Goal: Task Accomplishment & Management: Use online tool/utility

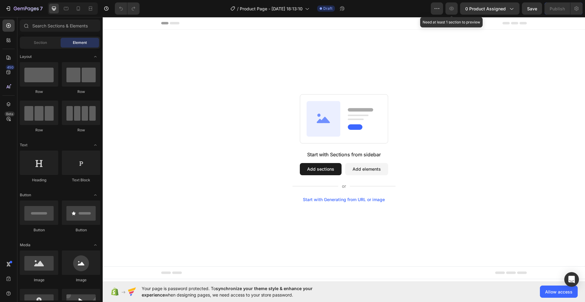
click at [454, 9] on icon "button" at bounding box center [451, 8] width 6 height 6
click at [389, 53] on div "Start with Sections from sidebar Add sections Add elements Start with Generatin…" at bounding box center [344, 148] width 482 height 237
click at [312, 166] on button "Add sections" at bounding box center [321, 169] width 42 height 12
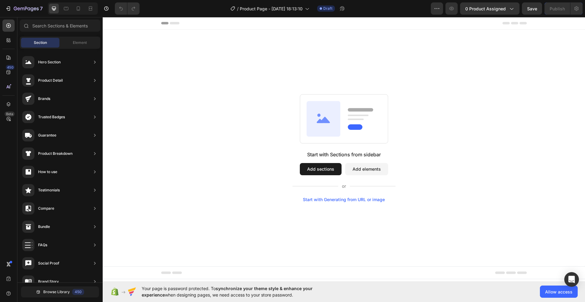
click at [319, 170] on button "Add sections" at bounding box center [321, 169] width 42 height 12
click at [29, 7] on icon "button" at bounding box center [26, 8] width 25 height 5
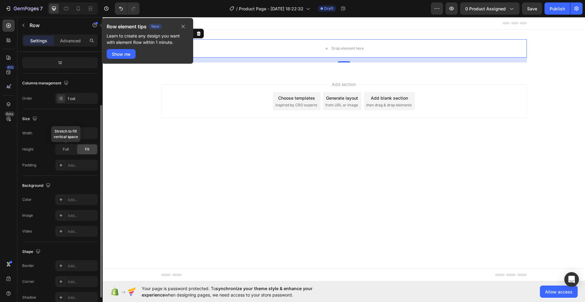
scroll to position [14, 0]
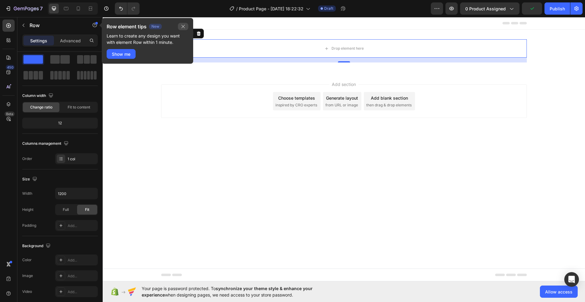
click at [183, 26] on icon "button" at bounding box center [182, 26] width 3 height 3
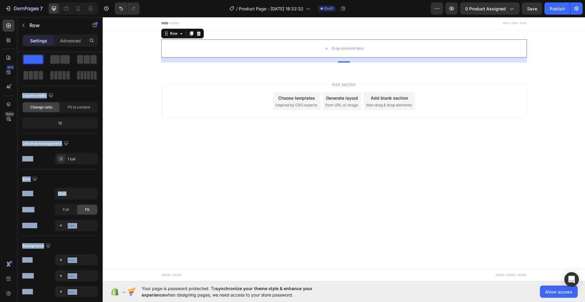
drag, startPoint x: 136, startPoint y: 77, endPoint x: 172, endPoint y: 164, distance: 94.4
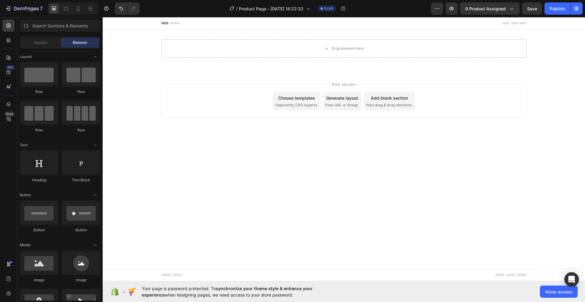
click at [165, 155] on body "Header Drop element here Row Section 1 Root Start with Sections from sidebar Ad…" at bounding box center [344, 149] width 482 height 264
click at [9, 24] on icon at bounding box center [8, 26] width 6 height 6
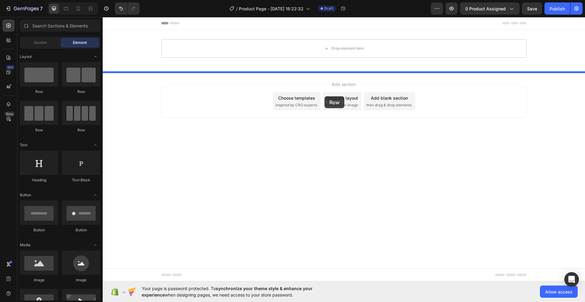
drag, startPoint x: 140, startPoint y: 93, endPoint x: 324, endPoint y: 96, distance: 184.5
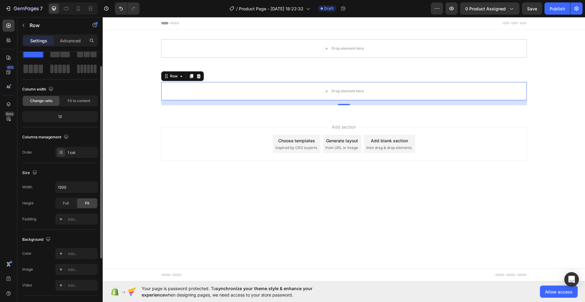
scroll to position [0, 0]
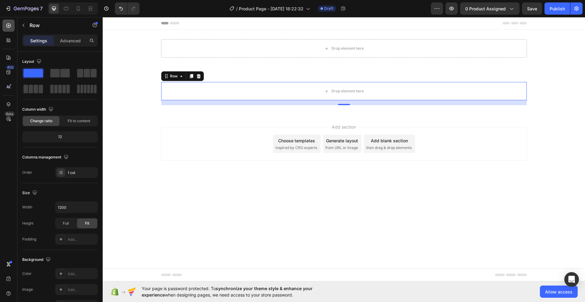
click at [9, 26] on icon at bounding box center [8, 26] width 6 height 6
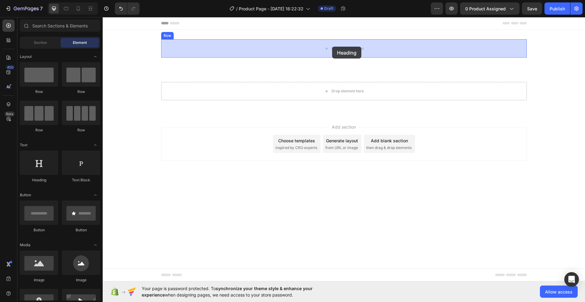
drag, startPoint x: 140, startPoint y: 187, endPoint x: 332, endPoint y: 47, distance: 237.4
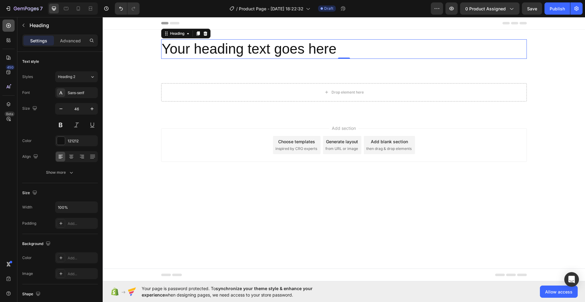
click at [6, 25] on icon at bounding box center [8, 26] width 6 height 6
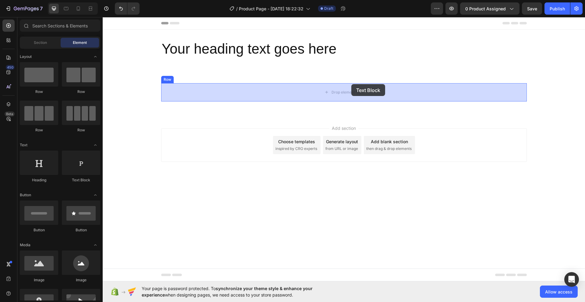
drag, startPoint x: 183, startPoint y: 184, endPoint x: 351, endPoint y: 84, distance: 195.7
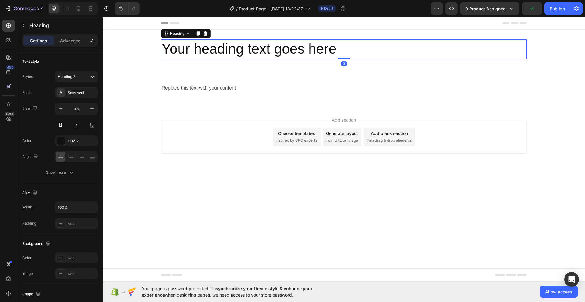
click at [348, 52] on h2 "Your heading text goes here" at bounding box center [343, 48] width 365 height 19
click at [346, 89] on div "Replace this text with your content" at bounding box center [343, 88] width 365 height 10
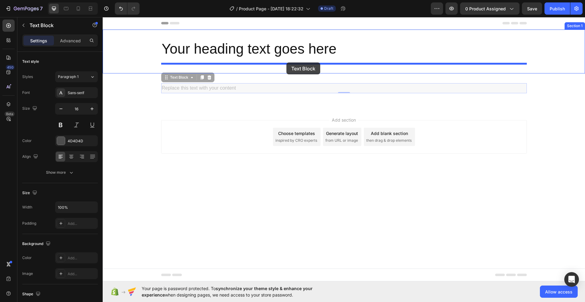
drag, startPoint x: 282, startPoint y: 89, endPoint x: 286, endPoint y: 62, distance: 26.5
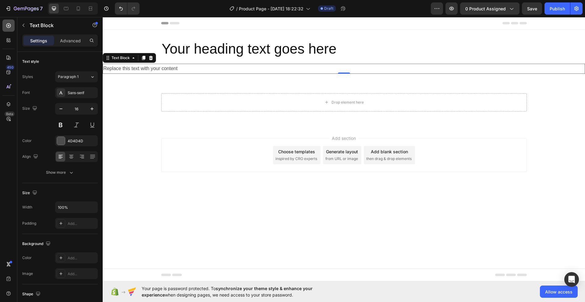
click at [7, 25] on icon at bounding box center [8, 26] width 6 height 6
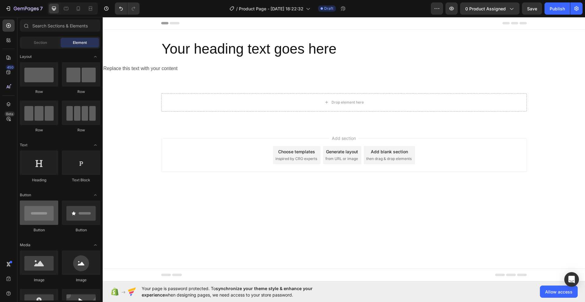
scroll to position [40, 0]
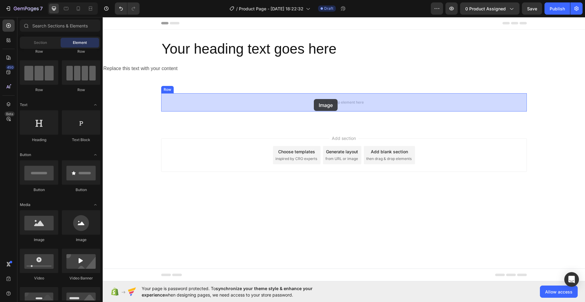
drag, startPoint x: 140, startPoint y: 245, endPoint x: 314, endPoint y: 99, distance: 226.4
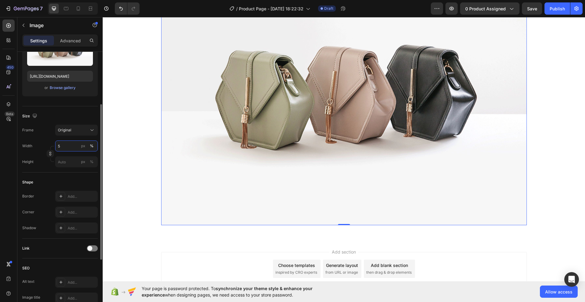
scroll to position [0, 0]
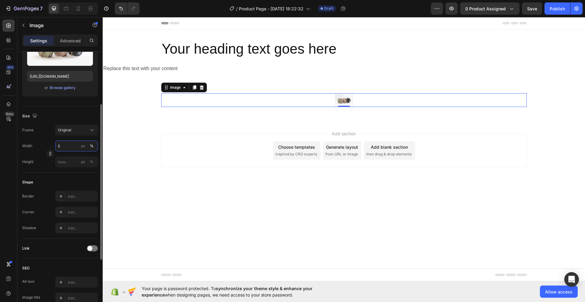
type input "50"
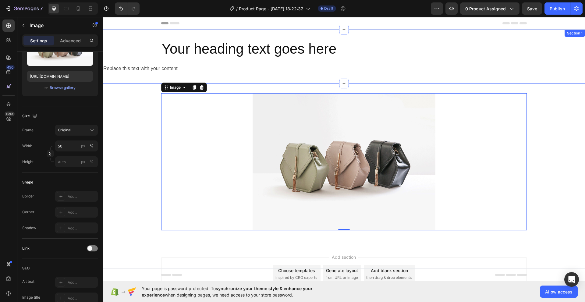
click at [265, 77] on div "Your heading text goes here Heading Row Replace this text with your content Tex…" at bounding box center [344, 57] width 482 height 54
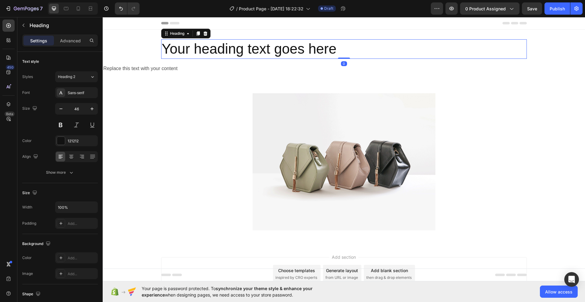
click at [421, 51] on h2 "Your heading text goes here" at bounding box center [343, 48] width 365 height 19
click at [530, 8] on span "Save" at bounding box center [532, 8] width 10 height 5
click at [20, 9] on icon "button" at bounding box center [22, 9] width 4 height 3
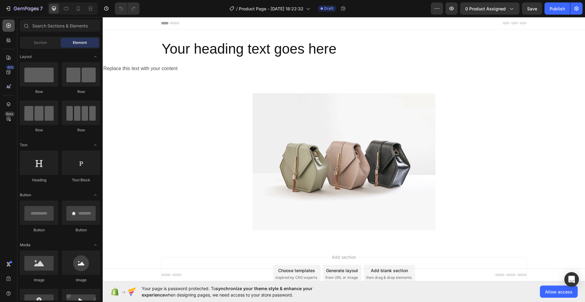
click at [8, 25] on icon at bounding box center [8, 26] width 6 height 6
click at [32, 25] on input "text" at bounding box center [60, 25] width 80 height 12
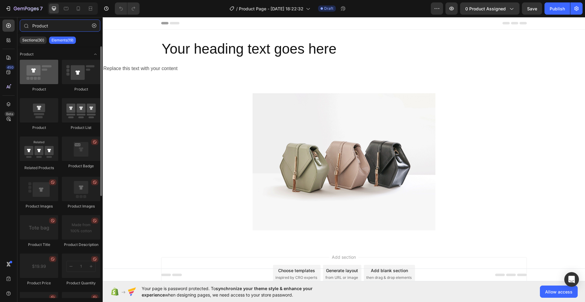
type input "Product"
click at [35, 75] on div at bounding box center [39, 72] width 38 height 24
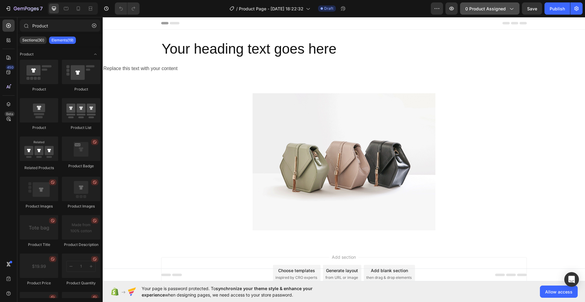
click at [483, 10] on span "0 product assigned" at bounding box center [485, 8] width 40 height 6
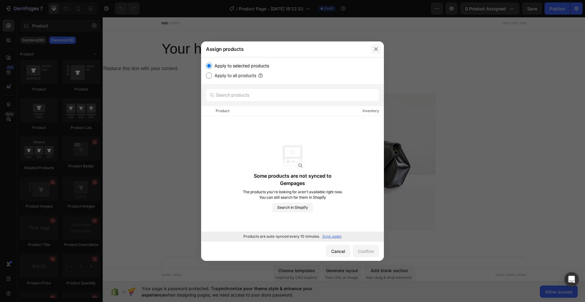
click at [375, 48] on icon "button" at bounding box center [375, 49] width 5 height 5
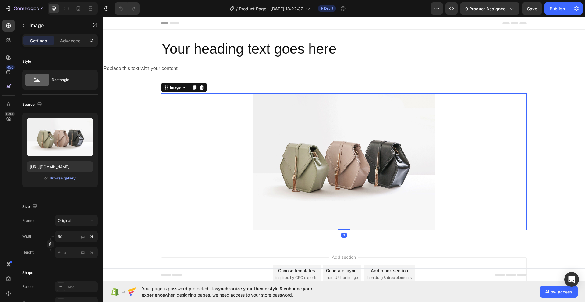
click at [209, 105] on div at bounding box center [343, 161] width 365 height 137
click at [23, 26] on icon "button" at bounding box center [24, 25] width 2 height 3
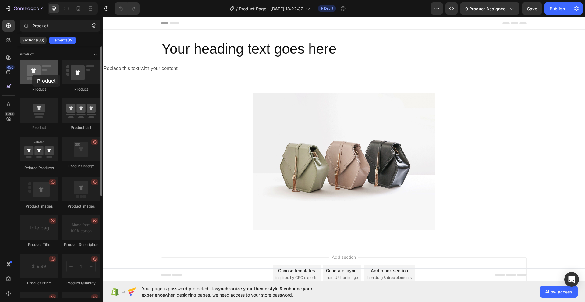
click at [32, 75] on div at bounding box center [39, 72] width 38 height 24
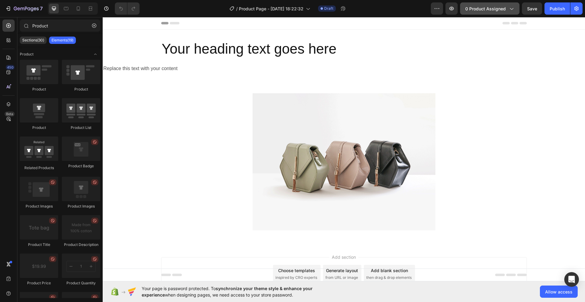
click at [479, 12] on span "0 product assigned" at bounding box center [485, 8] width 40 height 6
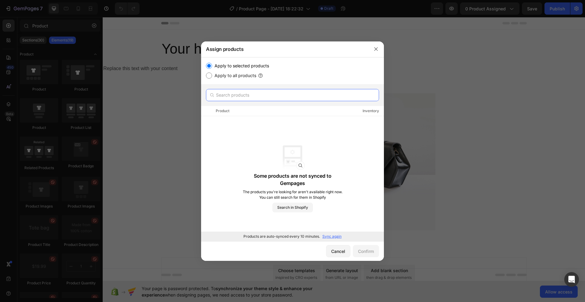
click at [220, 96] on input "text" at bounding box center [292, 95] width 173 height 12
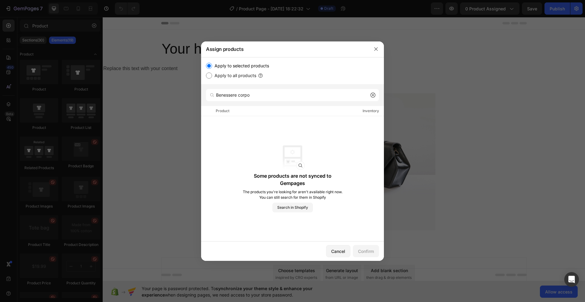
click at [217, 95] on div at bounding box center [212, 95] width 12 height 12
click at [216, 96] on div at bounding box center [212, 95] width 12 height 12
click at [217, 95] on div at bounding box center [212, 95] width 12 height 12
drag, startPoint x: 253, startPoint y: 97, endPoint x: 212, endPoint y: 96, distance: 40.5
click at [212, 96] on div "Benessere corpo" at bounding box center [292, 95] width 173 height 12
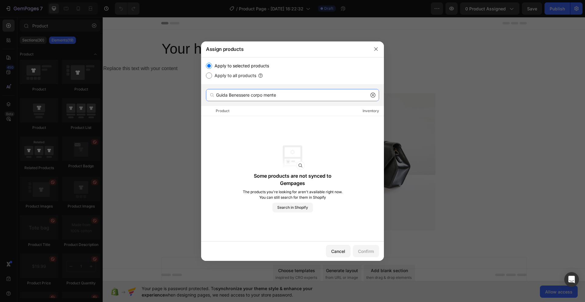
type input "Guida Benessere corpo mente"
click at [213, 95] on icon at bounding box center [211, 95] width 5 height 5
click at [224, 95] on input "Guida Benessere corpo mente" at bounding box center [292, 95] width 173 height 12
click at [222, 111] on div "Product" at bounding box center [223, 111] width 14 height 6
click at [377, 49] on icon "button" at bounding box center [375, 49] width 5 height 5
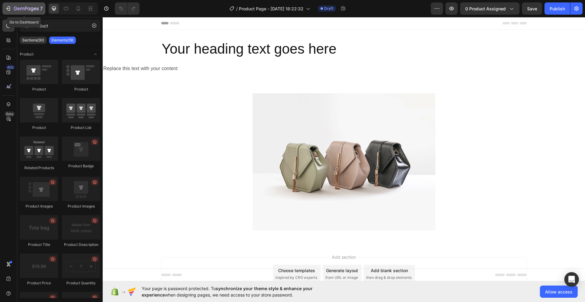
click at [9, 9] on icon "button" at bounding box center [8, 8] width 6 height 6
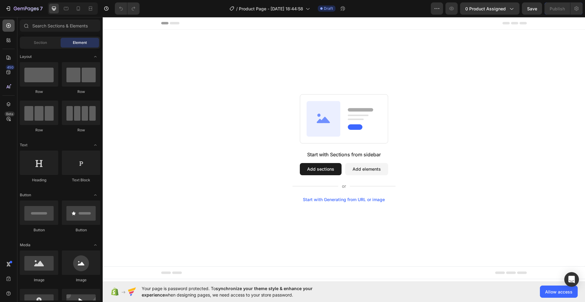
click at [9, 23] on icon at bounding box center [8, 26] width 6 height 6
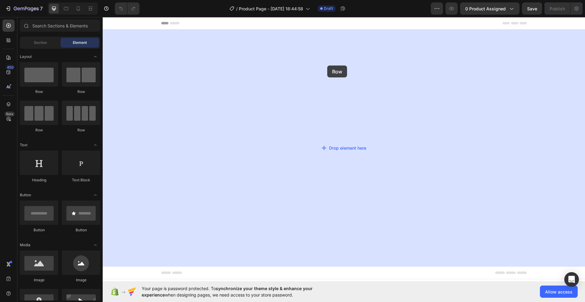
drag, startPoint x: 142, startPoint y: 96, endPoint x: 327, endPoint y: 65, distance: 186.9
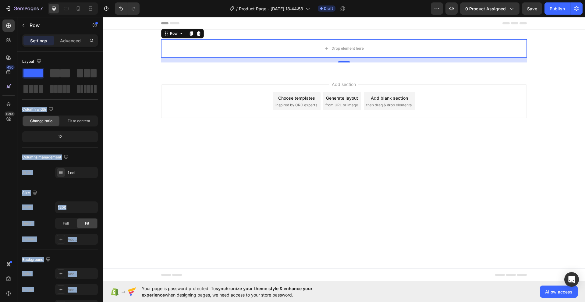
drag, startPoint x: 138, startPoint y: 88, endPoint x: 282, endPoint y: 164, distance: 162.9
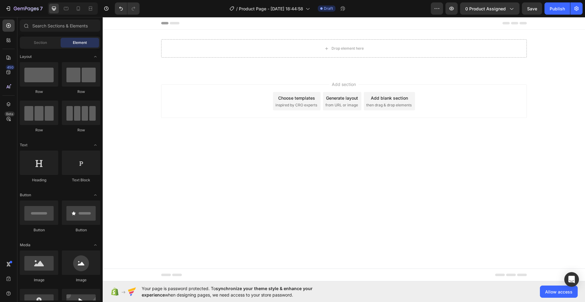
click at [185, 173] on body "Header Drop element here Row Section 1 Root Start with Sections from sidebar Ad…" at bounding box center [344, 149] width 482 height 264
click at [9, 25] on icon at bounding box center [8, 26] width 6 height 6
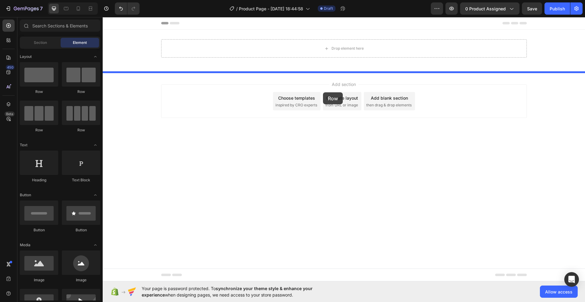
drag, startPoint x: 140, startPoint y: 96, endPoint x: 323, endPoint y: 92, distance: 183.0
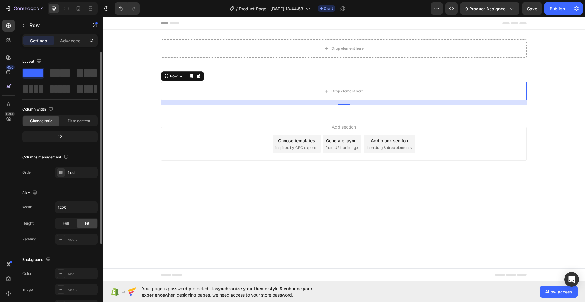
click at [30, 74] on span at bounding box center [32, 73] width 19 height 9
click at [8, 27] on icon at bounding box center [8, 26] width 6 height 6
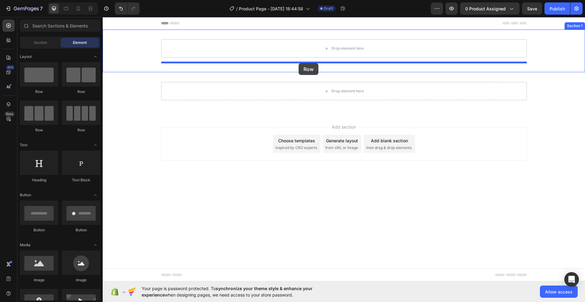
drag, startPoint x: 138, startPoint y: 93, endPoint x: 299, endPoint y: 62, distance: 163.6
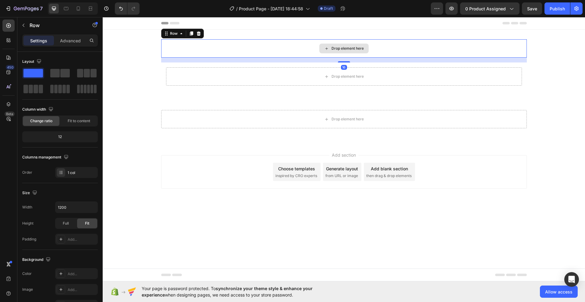
click at [263, 46] on div "Drop element here" at bounding box center [343, 48] width 365 height 18
click at [9, 26] on icon at bounding box center [8, 25] width 5 height 5
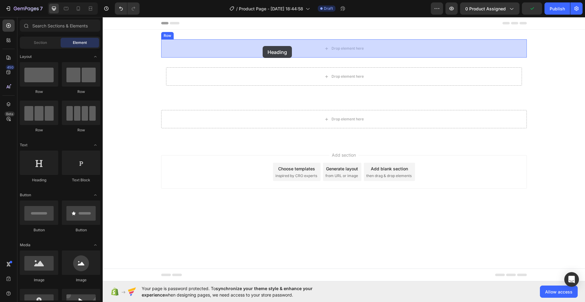
drag, startPoint x: 141, startPoint y: 184, endPoint x: 262, endPoint y: 46, distance: 183.8
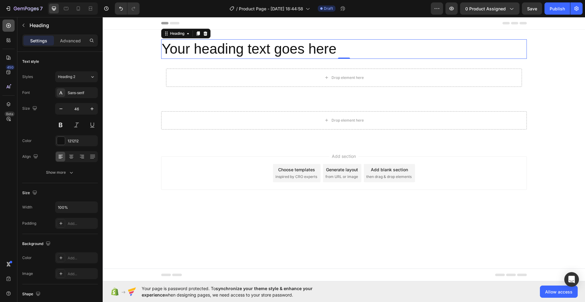
click at [7, 22] on div at bounding box center [8, 25] width 12 height 12
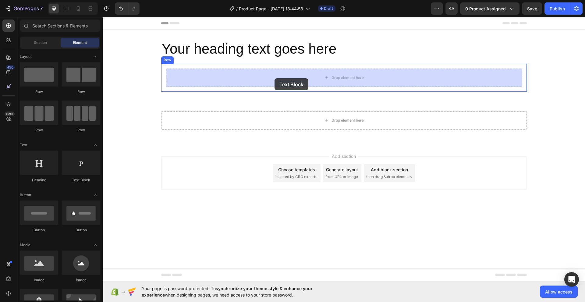
drag, startPoint x: 185, startPoint y: 182, endPoint x: 274, endPoint y: 78, distance: 136.6
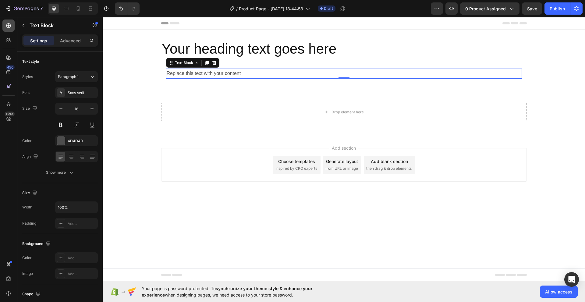
click at [6, 23] on icon at bounding box center [8, 26] width 6 height 6
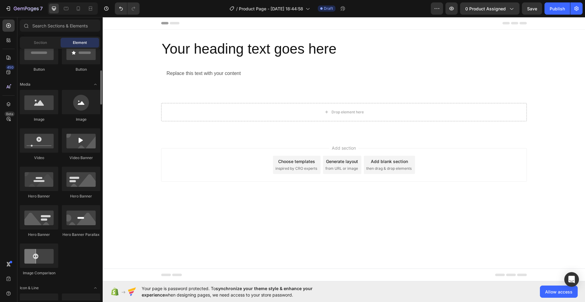
scroll to position [100, 0]
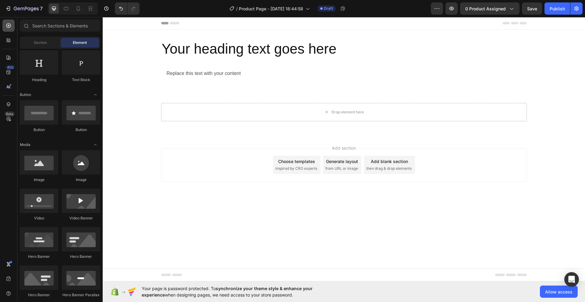
click at [10, 25] on icon at bounding box center [8, 26] width 6 height 6
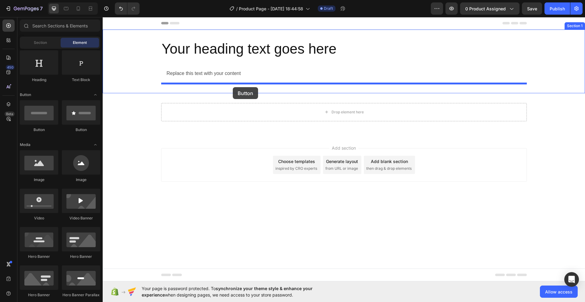
drag, startPoint x: 137, startPoint y: 134, endPoint x: 233, endPoint y: 87, distance: 106.3
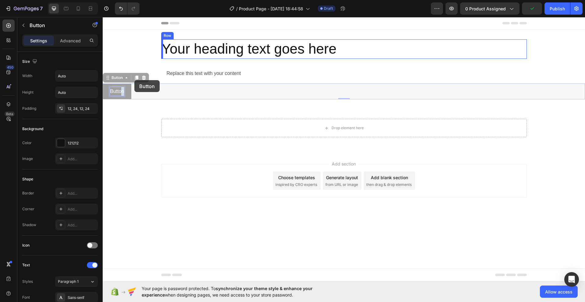
drag, startPoint x: 120, startPoint y: 92, endPoint x: 134, endPoint y: 80, distance: 18.6
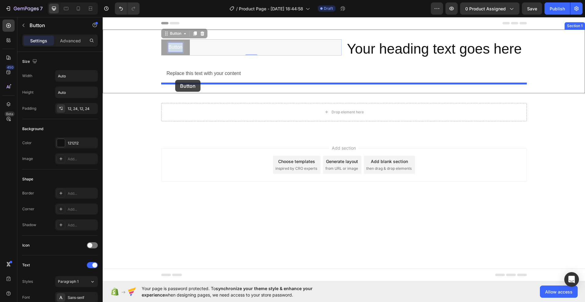
drag, startPoint x: 180, startPoint y: 48, endPoint x: 175, endPoint y: 80, distance: 31.8
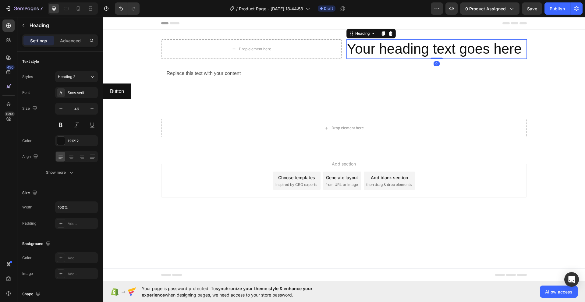
click at [398, 46] on h2 "Your heading text goes here" at bounding box center [436, 48] width 180 height 19
click at [58, 158] on icon at bounding box center [61, 156] width 6 height 6
click at [388, 47] on h2 "Your heading text goes here" at bounding box center [436, 48] width 180 height 19
click at [61, 158] on icon at bounding box center [61, 156] width 6 height 6
click at [71, 157] on icon at bounding box center [71, 157] width 4 height 1
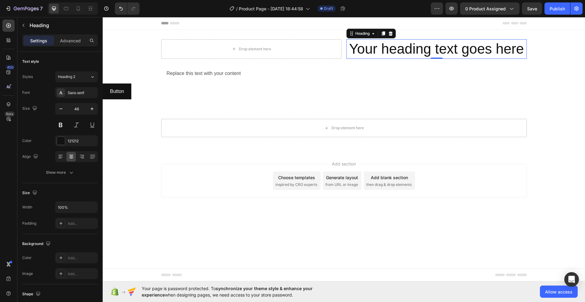
click at [347, 52] on p "Your heading text goes here" at bounding box center [436, 49] width 179 height 18
click at [122, 10] on icon "Undo/Redo" at bounding box center [121, 8] width 6 height 6
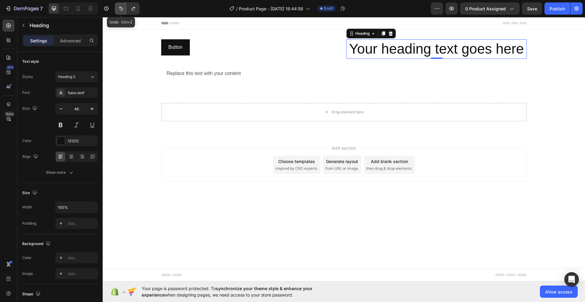
click at [122, 10] on icon "Undo/Redo" at bounding box center [121, 8] width 6 height 6
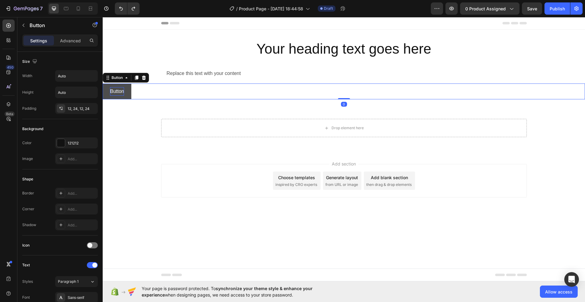
click at [111, 92] on p "Button" at bounding box center [117, 91] width 14 height 9
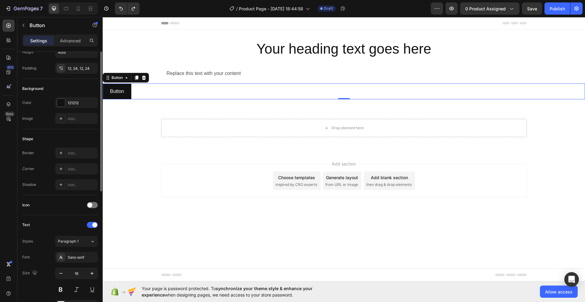
scroll to position [0, 0]
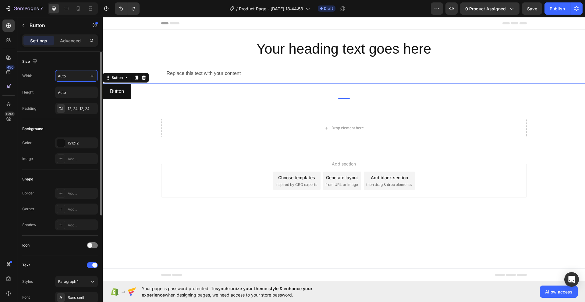
click at [69, 78] on input "Auto" at bounding box center [76, 75] width 42 height 11
click at [71, 78] on input "Auto" at bounding box center [76, 75] width 42 height 11
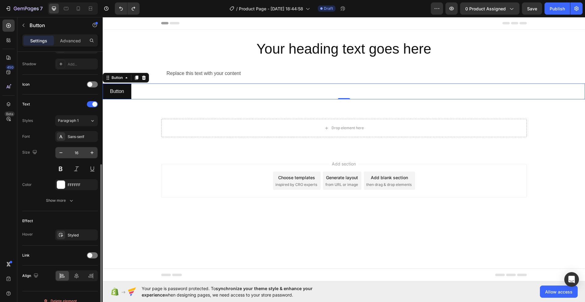
scroll to position [169, 0]
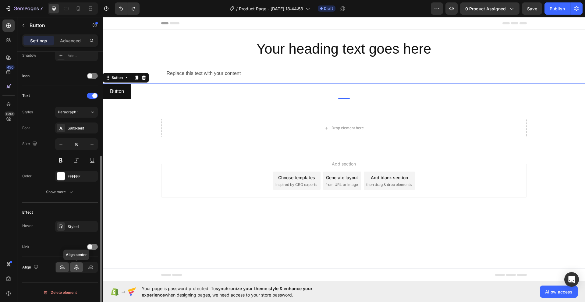
click at [76, 269] on icon at bounding box center [76, 267] width 6 height 6
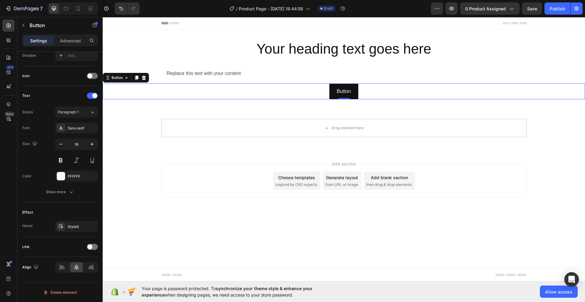
click at [178, 87] on div "Button Button 0" at bounding box center [344, 91] width 482 height 16
click at [62, 269] on icon at bounding box center [62, 267] width 6 height 6
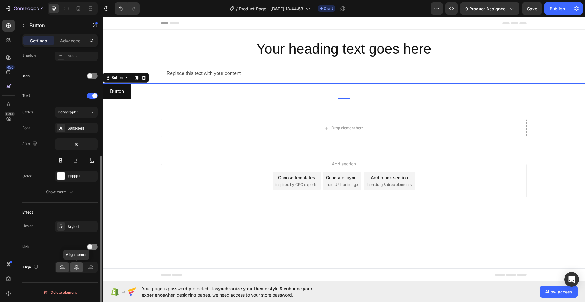
click at [76, 268] on icon at bounding box center [76, 267] width 6 height 6
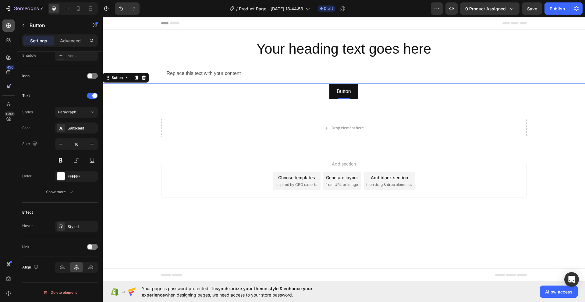
click at [7, 24] on icon at bounding box center [8, 25] width 5 height 5
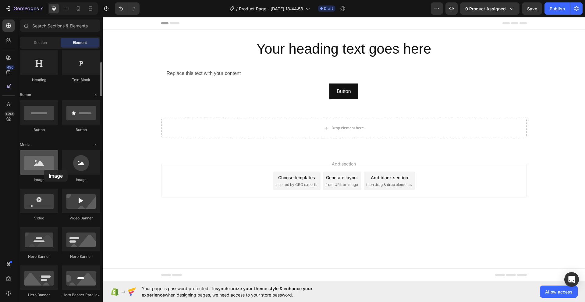
click at [44, 170] on div at bounding box center [39, 162] width 38 height 24
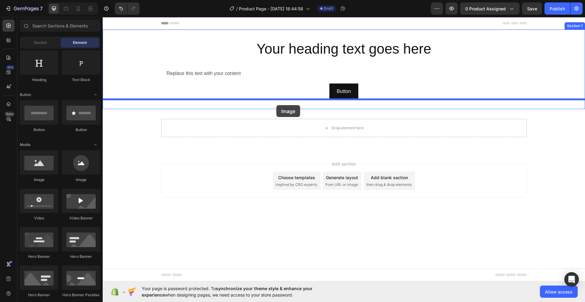
drag, startPoint x: 143, startPoint y: 182, endPoint x: 276, endPoint y: 105, distance: 153.7
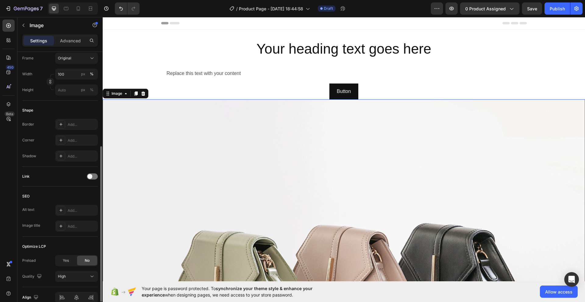
scroll to position [132, 0]
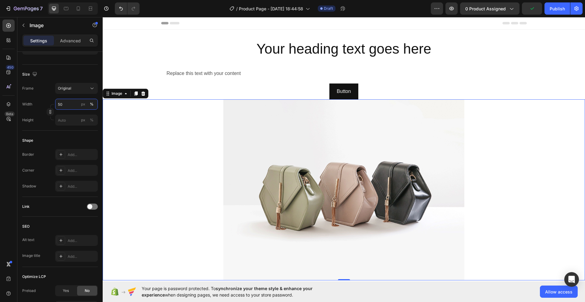
type input "50"
click at [125, 117] on div at bounding box center [344, 189] width 482 height 181
click at [259, 153] on img at bounding box center [343, 189] width 241 height 181
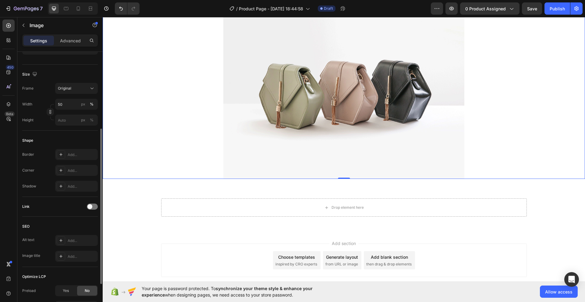
scroll to position [92, 0]
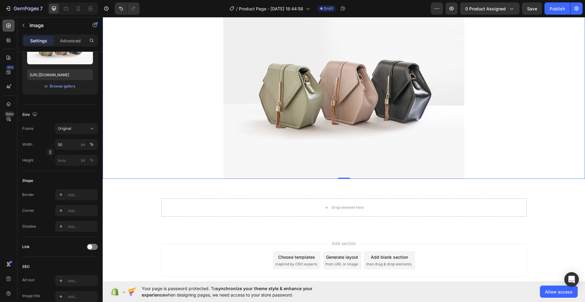
click at [9, 26] on icon at bounding box center [8, 26] width 6 height 6
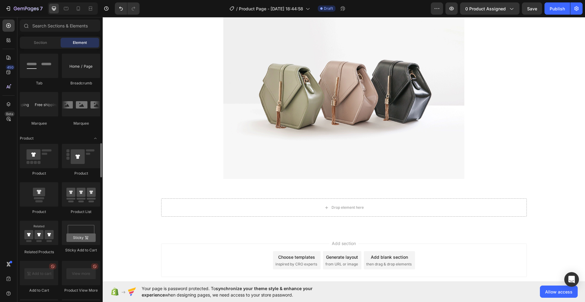
scroll to position [714, 0]
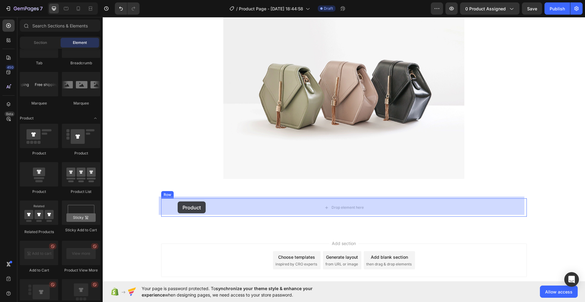
drag, startPoint x: 145, startPoint y: 198, endPoint x: 177, endPoint y: 201, distance: 32.7
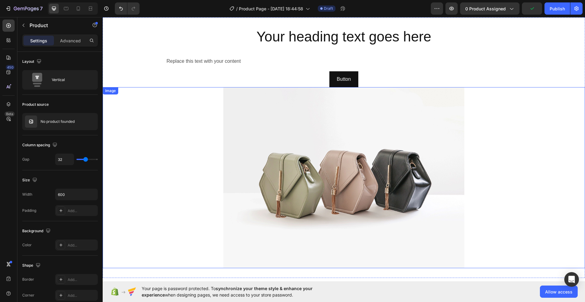
scroll to position [0, 0]
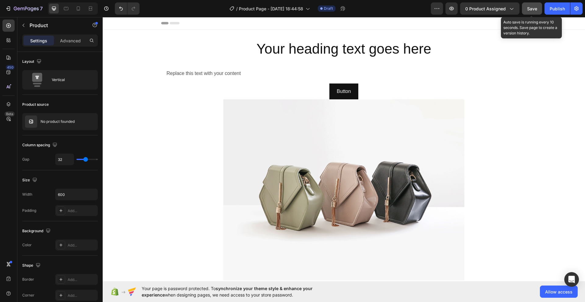
click at [534, 9] on span "Save" at bounding box center [532, 8] width 10 height 5
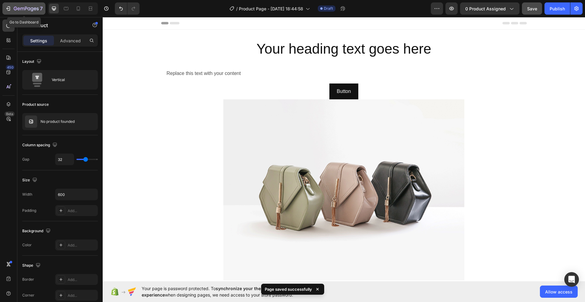
click at [9, 9] on icon "button" at bounding box center [8, 8] width 6 height 6
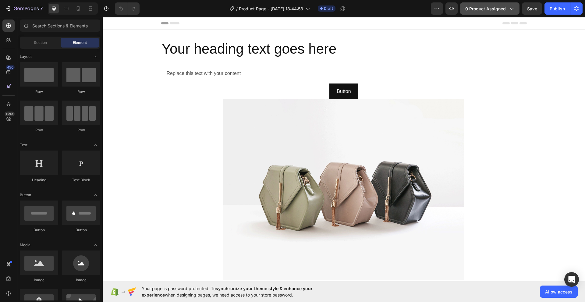
click at [487, 11] on span "0 product assigned" at bounding box center [485, 8] width 40 height 6
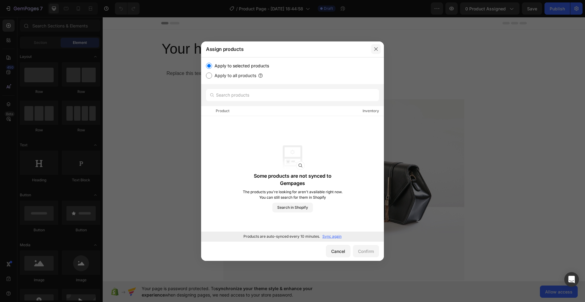
click at [377, 49] on icon "button" at bounding box center [375, 49] width 5 height 5
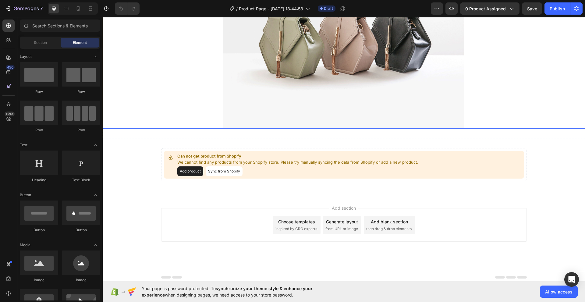
scroll to position [152, 0]
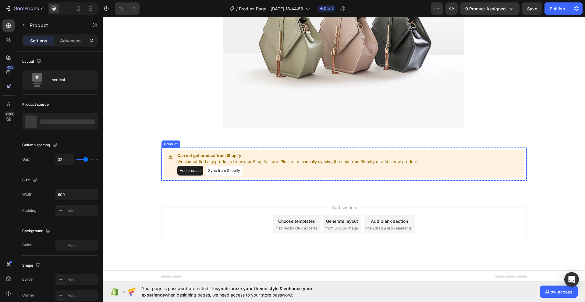
click at [190, 169] on button "Add product" at bounding box center [190, 171] width 26 height 10
click at [194, 168] on button "Add product" at bounding box center [190, 171] width 26 height 10
click at [37, 24] on p "Product" at bounding box center [56, 25] width 52 height 7
click at [185, 168] on button "Add product" at bounding box center [190, 171] width 26 height 10
click at [177, 142] on div "Product" at bounding box center [177, 141] width 16 height 5
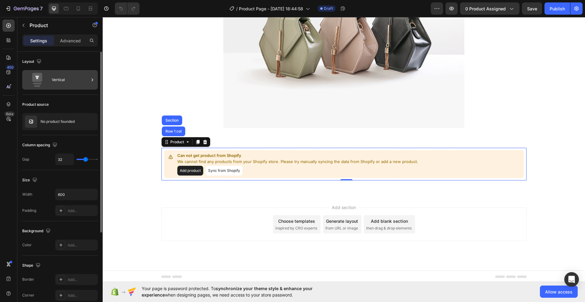
click at [36, 81] on icon at bounding box center [37, 77] width 10 height 9
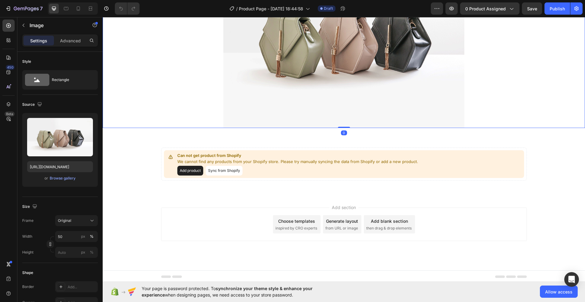
click at [135, 59] on div at bounding box center [344, 37] width 482 height 181
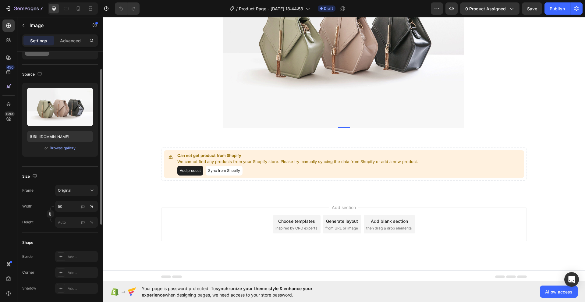
scroll to position [0, 0]
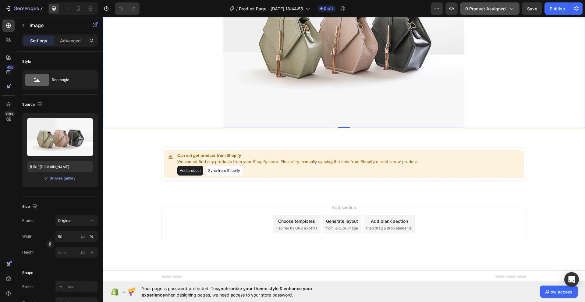
click at [478, 11] on span "0 product assigned" at bounding box center [485, 8] width 40 height 6
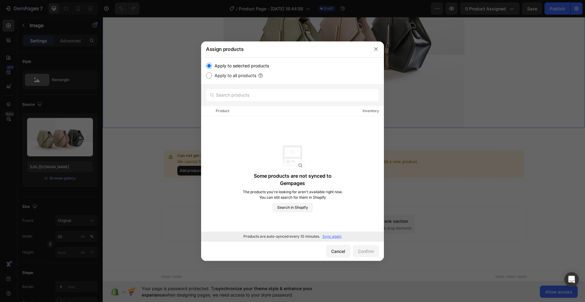
click at [239, 66] on label "Apply to selected products" at bounding box center [240, 65] width 57 height 7
click at [212, 66] on input "Apply to selected products" at bounding box center [209, 66] width 6 height 6
click at [297, 169] on img at bounding box center [292, 157] width 24 height 24
drag, startPoint x: 377, startPoint y: 49, endPoint x: 258, endPoint y: 42, distance: 119.9
click at [377, 49] on icon "button" at bounding box center [375, 49] width 5 height 5
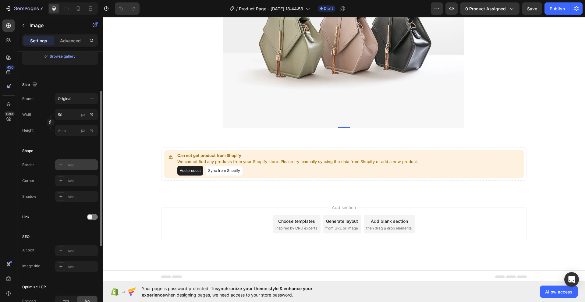
scroll to position [61, 0]
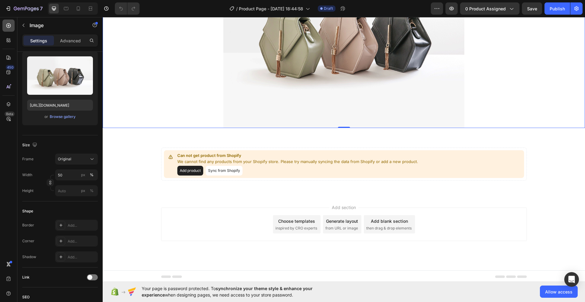
click at [9, 26] on icon at bounding box center [8, 25] width 5 height 5
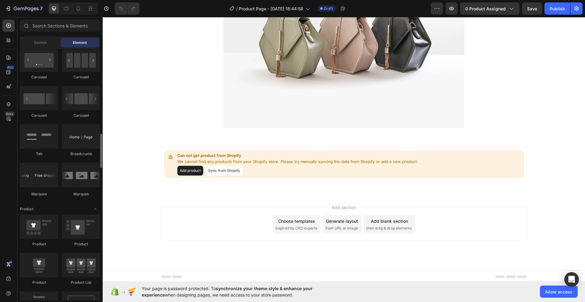
scroll to position [663, 0]
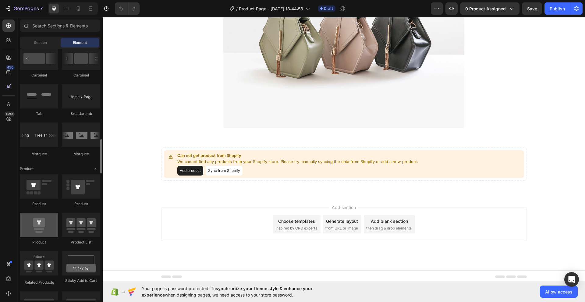
click at [39, 231] on div at bounding box center [39, 225] width 38 height 24
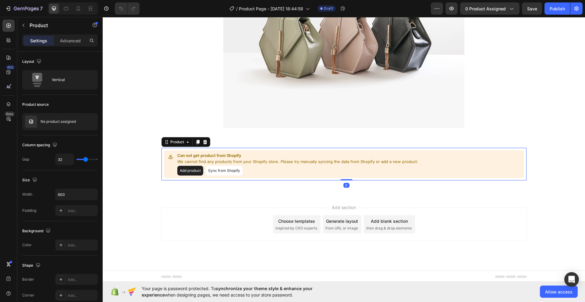
click at [246, 166] on div "Add product Sync from Shopify" at bounding box center [297, 171] width 241 height 10
click at [189, 169] on button "Add product" at bounding box center [190, 171] width 26 height 10
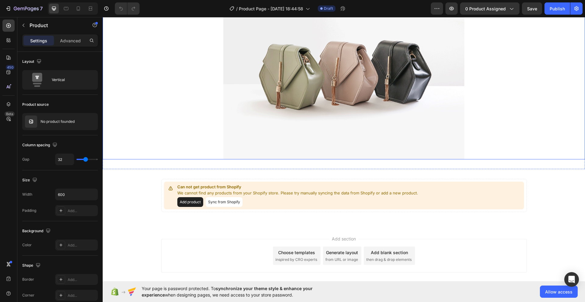
scroll to position [122, 0]
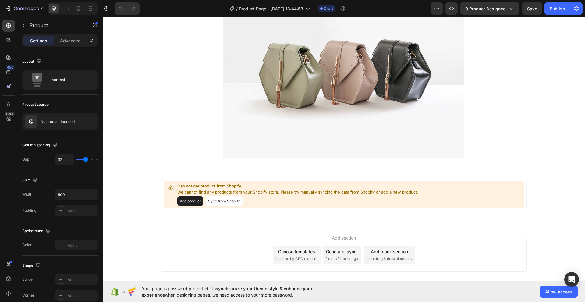
drag, startPoint x: 415, startPoint y: 188, endPoint x: 314, endPoint y: 187, distance: 100.5
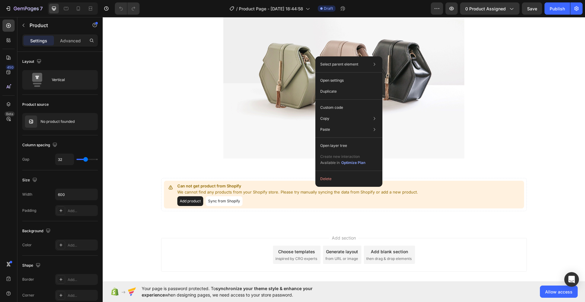
click at [231, 193] on div "Can not get product from Shopify We cannot find any products from your Shopify …" at bounding box center [297, 194] width 241 height 23
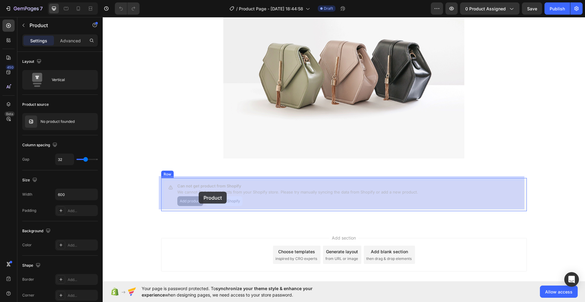
drag, startPoint x: 172, startPoint y: 190, endPoint x: 199, endPoint y: 191, distance: 26.2
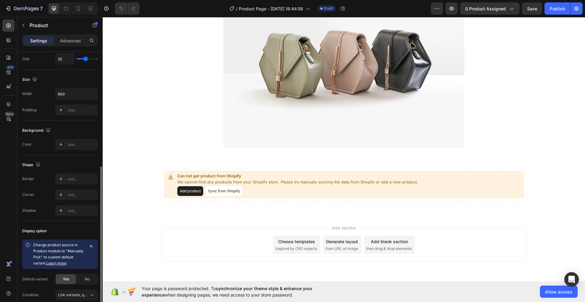
scroll to position [128, 0]
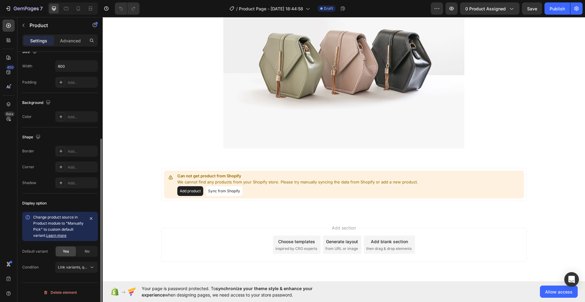
click at [54, 236] on link "Learn more" at bounding box center [56, 235] width 20 height 5
drag, startPoint x: 74, startPoint y: 230, endPoint x: 34, endPoint y: 217, distance: 42.5
click at [34, 217] on div "Change product source in Product module to "Manually Pick" to custom default va…" at bounding box center [58, 226] width 51 height 24
copy span "Change product source in Product module to "Manually Pick" to custom default"
click at [220, 189] on button "Sync from Shopify" at bounding box center [224, 191] width 37 height 10
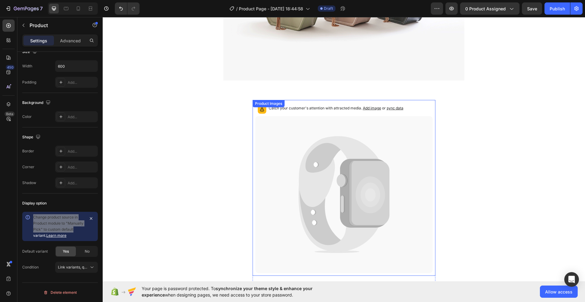
scroll to position [173, 0]
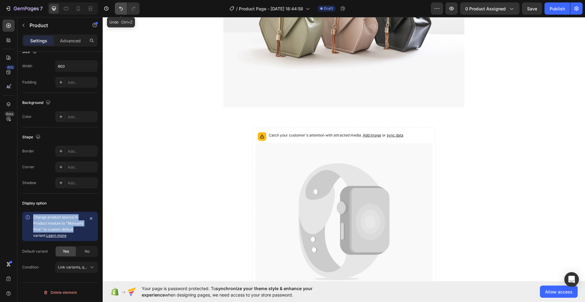
click at [119, 8] on icon "Undo/Redo" at bounding box center [121, 8] width 6 height 6
click at [121, 8] on icon "Undo/Redo" at bounding box center [121, 9] width 4 height 4
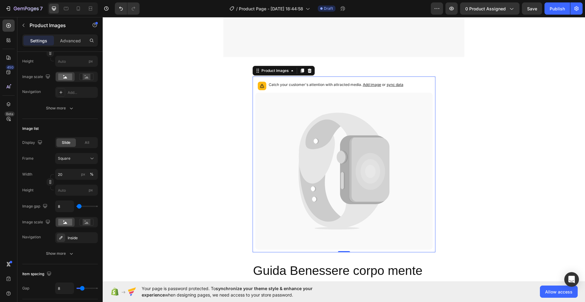
scroll to position [0, 0]
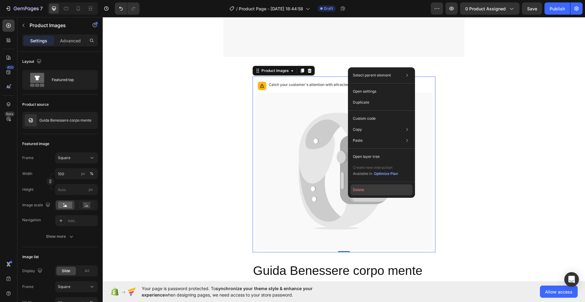
click at [356, 192] on button "Delete" at bounding box center [381, 189] width 62 height 11
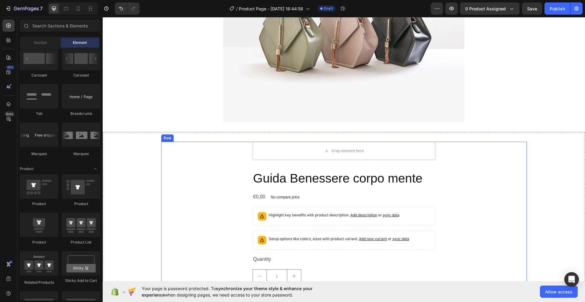
scroll to position [152, 0]
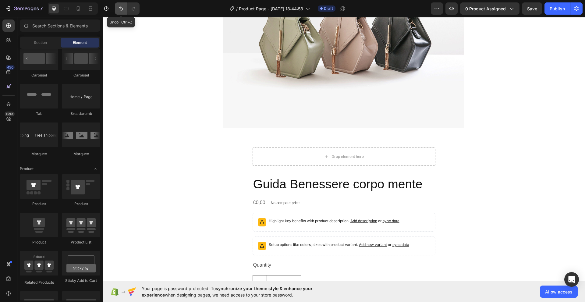
click at [118, 8] on icon "Undo/Redo" at bounding box center [121, 8] width 6 height 6
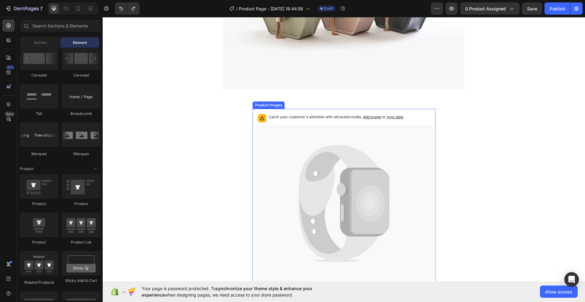
scroll to position [193, 0]
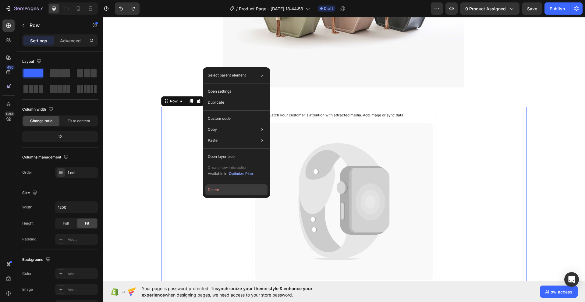
click at [212, 191] on button "Delete" at bounding box center [236, 189] width 62 height 11
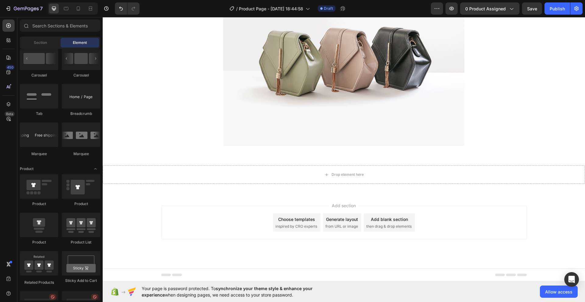
scroll to position [132, 0]
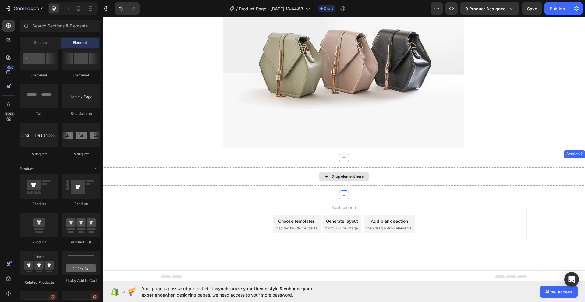
click at [345, 179] on div "Drop element here" at bounding box center [343, 176] width 49 height 10
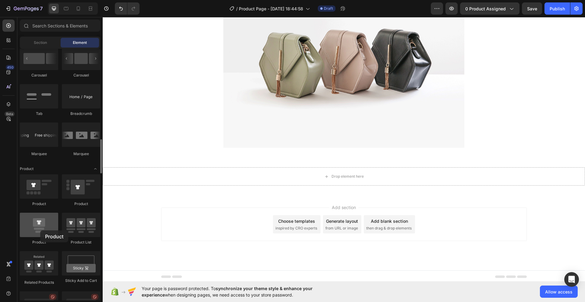
click at [40, 230] on div at bounding box center [39, 225] width 38 height 24
click at [9, 25] on icon at bounding box center [8, 26] width 6 height 6
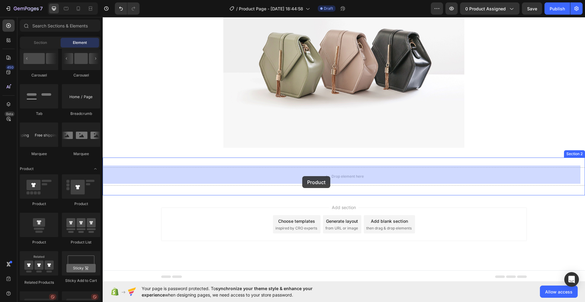
drag, startPoint x: 140, startPoint y: 245, endPoint x: 302, endPoint y: 176, distance: 176.2
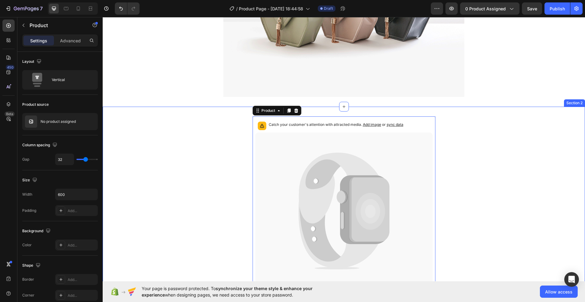
scroll to position [193, 0]
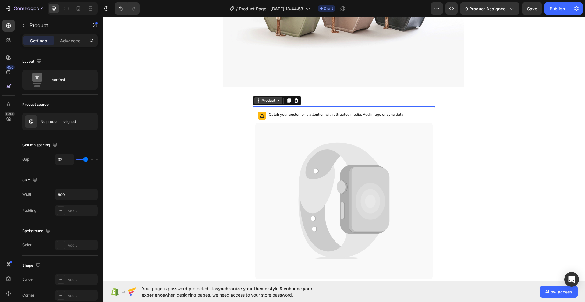
click at [255, 102] on div "Product" at bounding box center [268, 100] width 28 height 7
click at [276, 100] on icon at bounding box center [278, 100] width 5 height 5
click at [256, 101] on div "Product" at bounding box center [268, 100] width 28 height 7
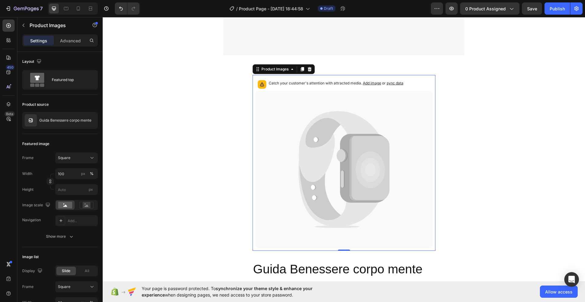
scroll to position [234, 0]
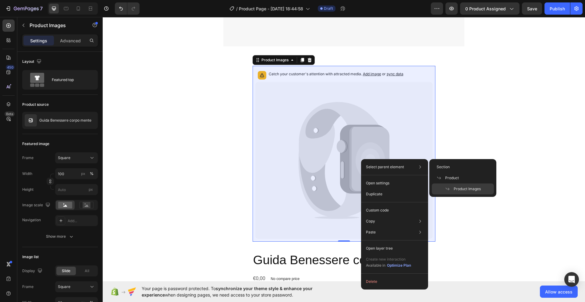
click at [456, 190] on span "Product Images" at bounding box center [466, 188] width 27 height 5
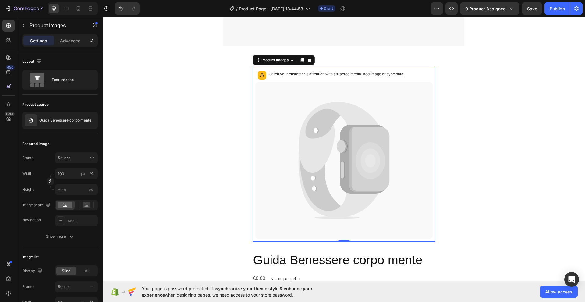
click at [340, 164] on icon at bounding box center [342, 169] width 4 height 17
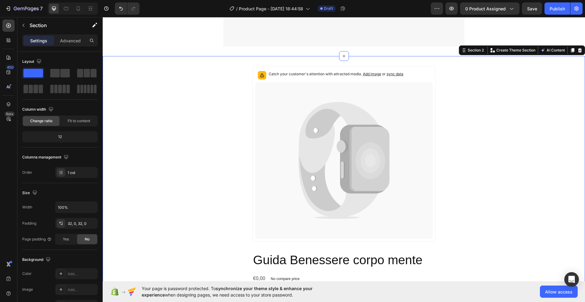
click at [186, 159] on div "Catch your customer's attention with attracted media. Add image or sync data Pr…" at bounding box center [344, 239] width 482 height 346
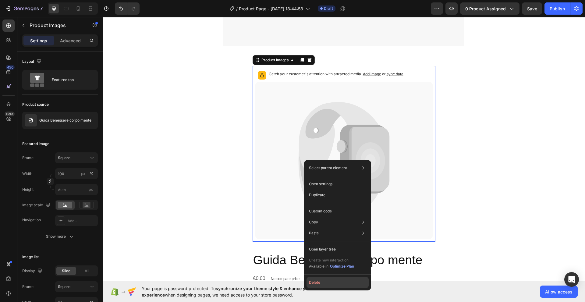
click at [316, 283] on button "Delete" at bounding box center [337, 282] width 62 height 11
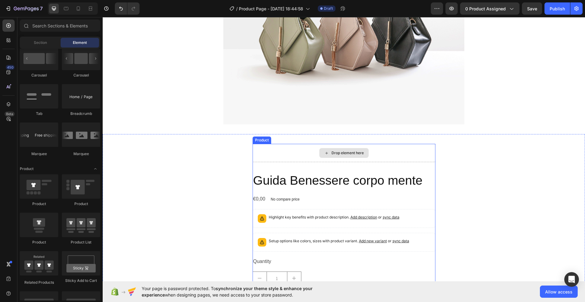
scroll to position [163, 0]
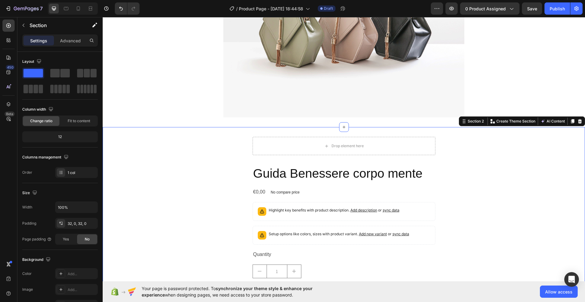
click at [566, 152] on div "Drop element here Guida Benessere corpo mente Product Title €0,00 Product Price…" at bounding box center [344, 231] width 482 height 188
click at [577, 120] on icon at bounding box center [579, 121] width 5 height 5
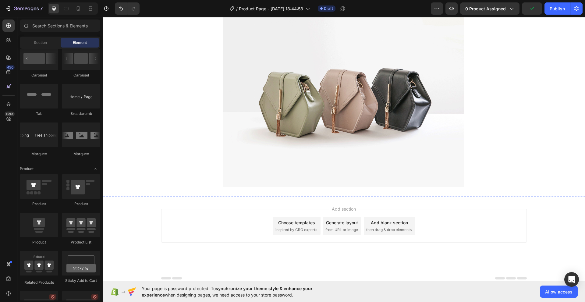
scroll to position [95, 0]
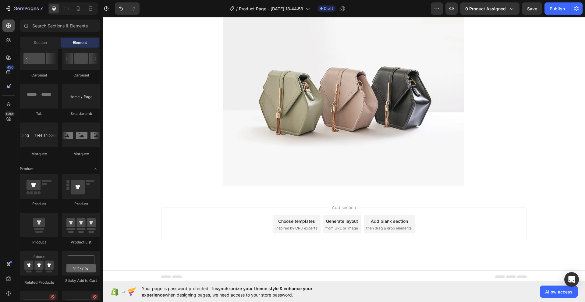
click at [8, 25] on icon at bounding box center [8, 26] width 6 height 6
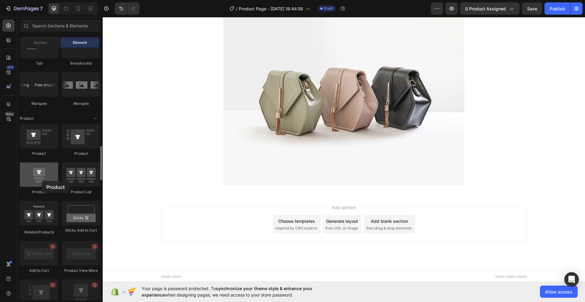
click at [41, 181] on div at bounding box center [39, 174] width 38 height 24
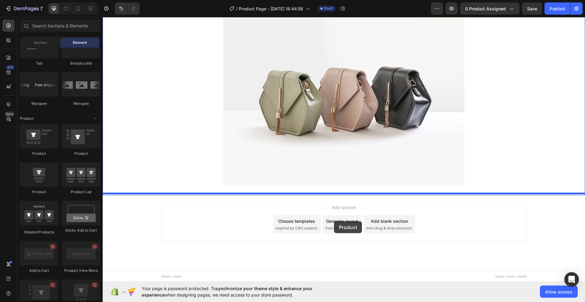
drag, startPoint x: 142, startPoint y: 194, endPoint x: 334, endPoint y: 221, distance: 193.1
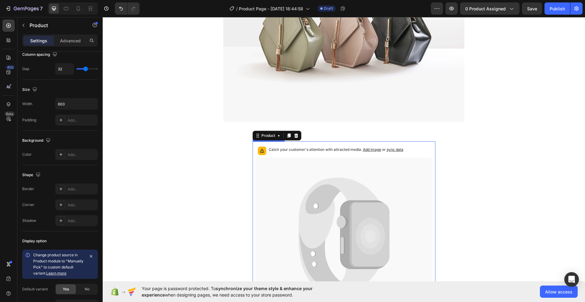
scroll to position [196, 0]
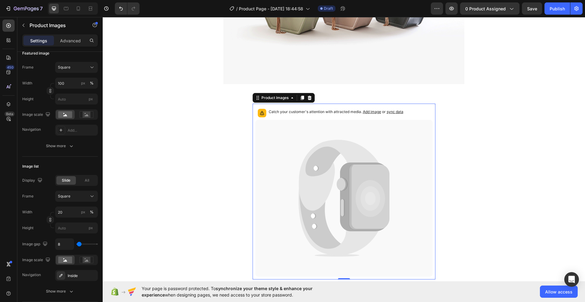
click at [314, 202] on icon at bounding box center [338, 175] width 80 height 71
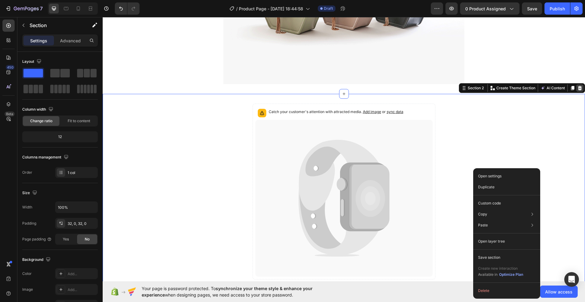
click at [578, 86] on icon at bounding box center [580, 88] width 4 height 4
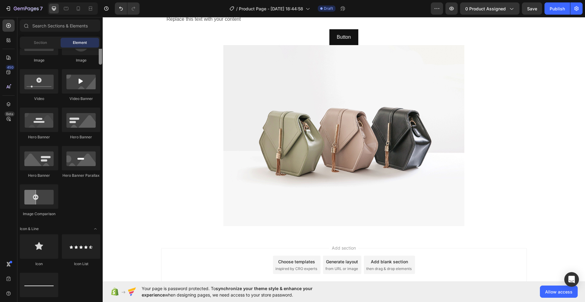
scroll to position [166, 0]
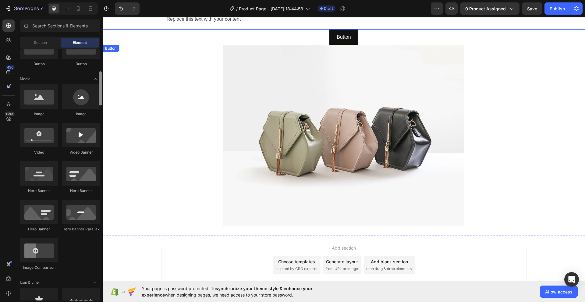
drag, startPoint x: 202, startPoint y: 119, endPoint x: 117, endPoint y: 33, distance: 120.8
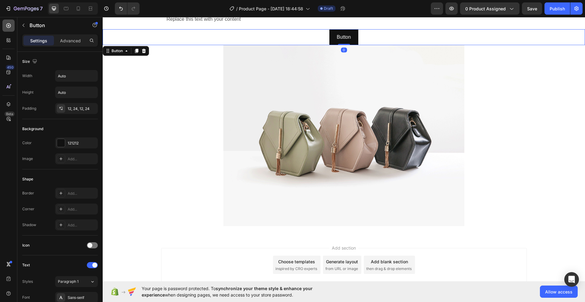
click at [8, 25] on icon at bounding box center [8, 26] width 6 height 6
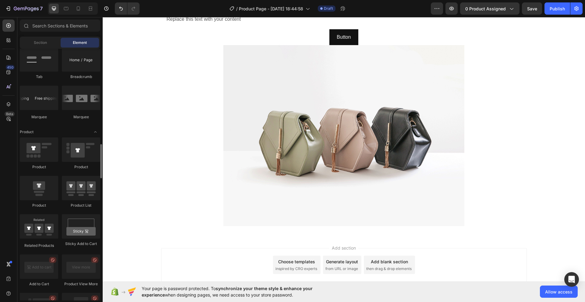
scroll to position [720, 0]
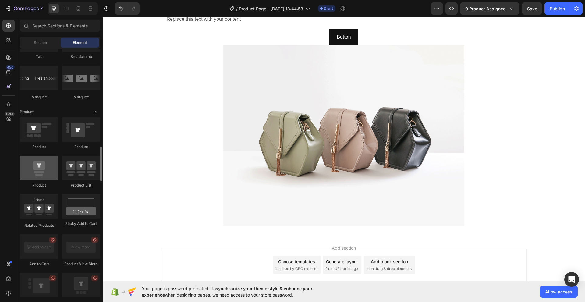
click at [41, 174] on div at bounding box center [39, 168] width 38 height 24
click at [8, 26] on icon at bounding box center [8, 26] width 6 height 6
click at [43, 173] on div at bounding box center [39, 168] width 38 height 24
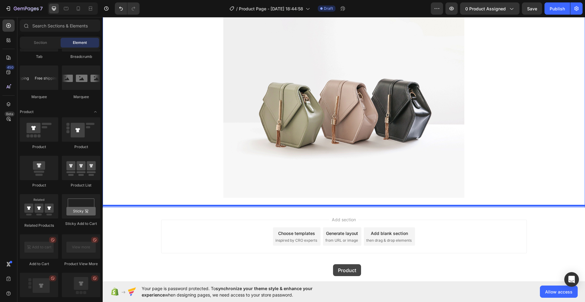
scroll to position [95, 0]
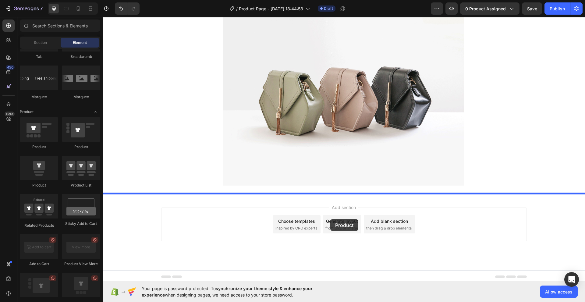
drag, startPoint x: 140, startPoint y: 187, endPoint x: 330, endPoint y: 219, distance: 192.3
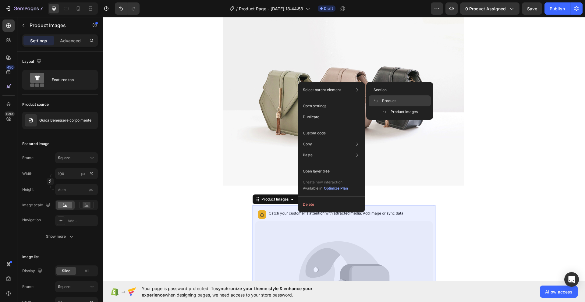
click at [391, 100] on span "Product" at bounding box center [389, 100] width 14 height 5
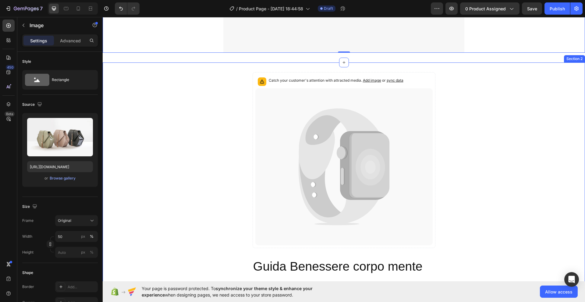
scroll to position [237, 0]
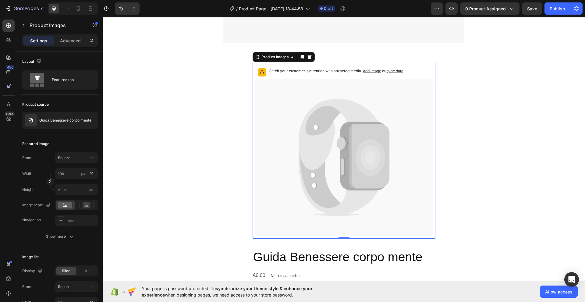
click at [370, 70] on span "Add image" at bounding box center [372, 71] width 18 height 5
click at [487, 11] on span "0 product assigned" at bounding box center [485, 8] width 40 height 6
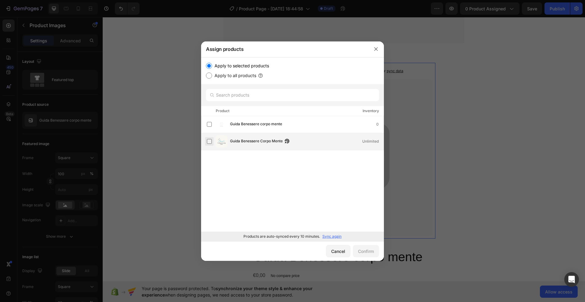
click at [209, 142] on label at bounding box center [209, 141] width 5 height 5
click at [367, 253] on div "Confirm" at bounding box center [366, 251] width 16 height 6
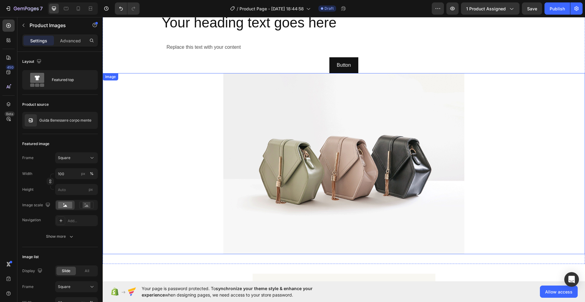
scroll to position [0, 0]
